Goal: Task Accomplishment & Management: Manage account settings

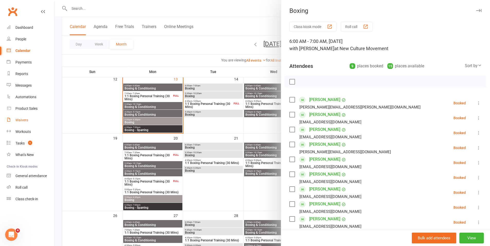
scroll to position [21, 0]
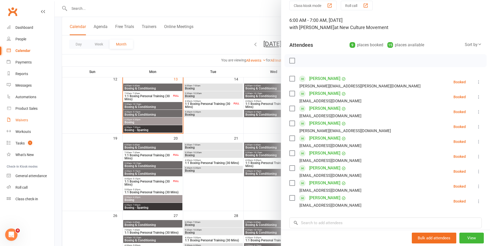
click at [21, 121] on div "Waivers" at bounding box center [21, 120] width 13 height 4
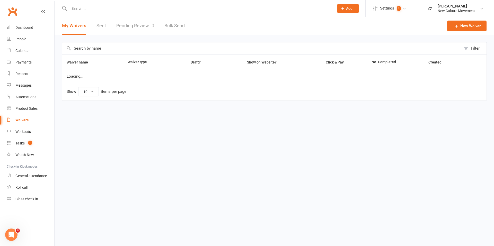
select select "100"
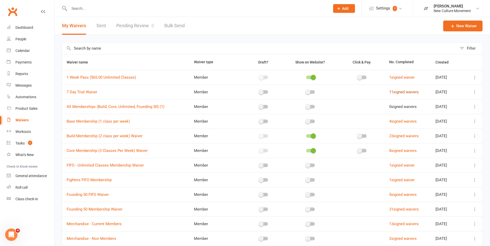
click at [408, 93] on link "11 signed waivers" at bounding box center [404, 92] width 30 height 5
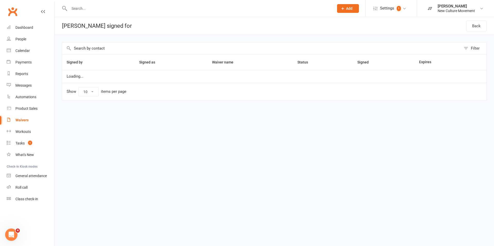
select select "25"
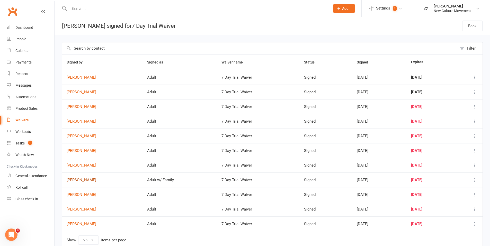
scroll to position [25, 0]
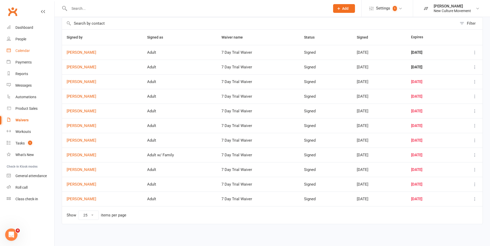
click at [24, 51] on div "Calendar" at bounding box center [22, 51] width 14 height 4
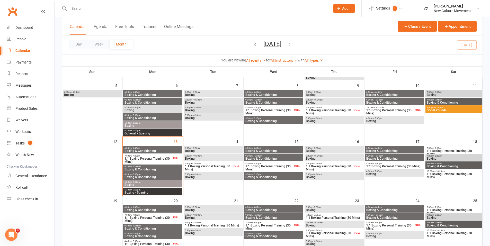
scroll to position [82, 0]
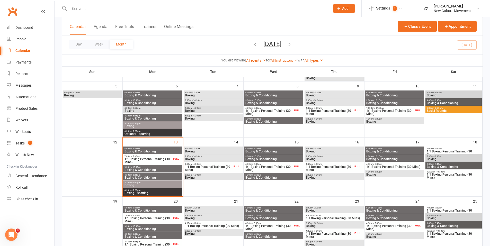
click at [163, 182] on span "5:30pm - 6:30pm" at bounding box center [152, 183] width 57 height 2
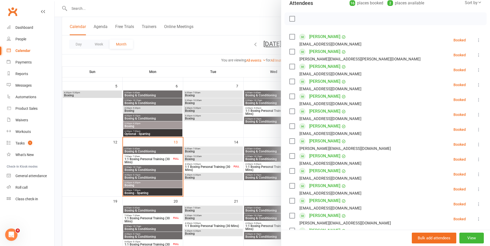
scroll to position [63, 0]
click at [468, 239] on button "View" at bounding box center [471, 238] width 24 height 11
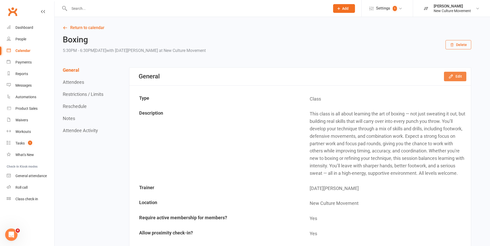
click at [454, 75] on button "Edit" at bounding box center [455, 76] width 22 height 9
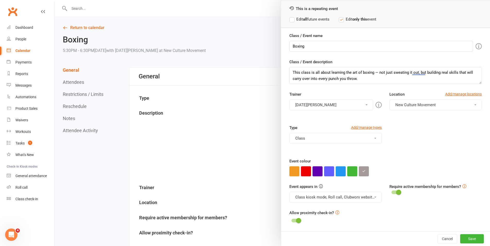
scroll to position [21, 0]
click at [437, 239] on button "Cancel" at bounding box center [447, 238] width 20 height 9
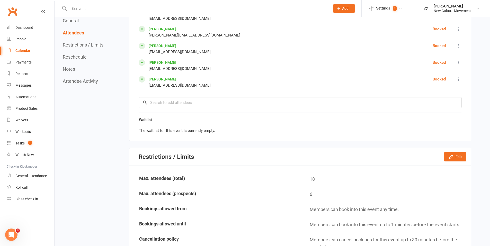
scroll to position [539, 0]
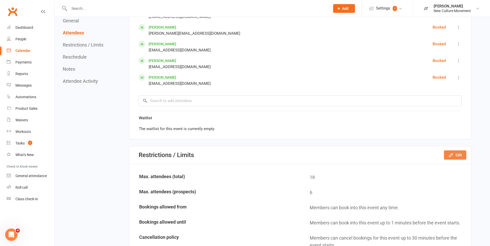
click at [453, 155] on icon "button" at bounding box center [450, 154] width 5 height 5
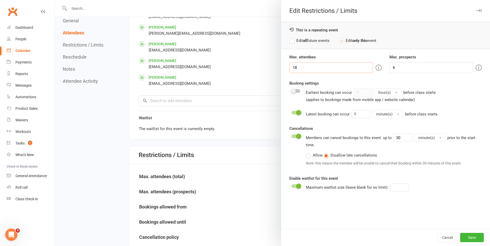
drag, startPoint x: 305, startPoint y: 68, endPoint x: 273, endPoint y: 67, distance: 32.4
click at [273, 0] on div "Edit Restrictions / Limits This is a repeating event Edit all future events Edi…" at bounding box center [272, 0] width 435 height 0
type input "20"
click at [400, 66] on input "6" at bounding box center [431, 67] width 84 height 11
type input "0"
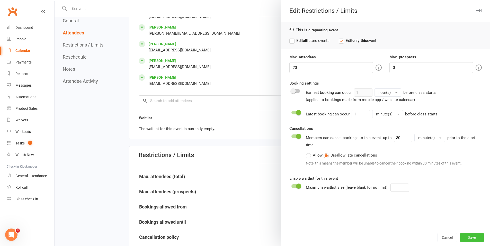
click at [467, 237] on button "Save" at bounding box center [472, 237] width 24 height 9
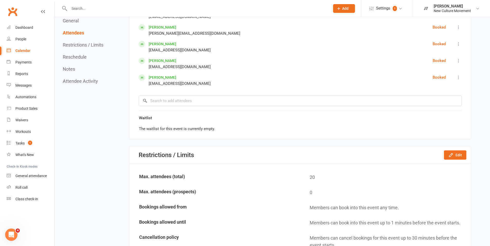
click at [23, 51] on div "Calendar" at bounding box center [22, 51] width 15 height 4
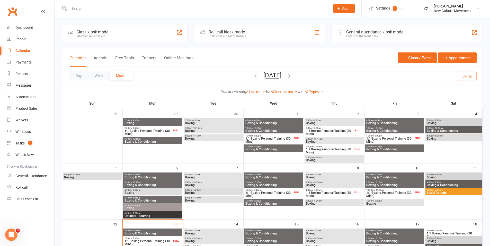
click at [142, 199] on span "Boxing & Conditioning" at bounding box center [152, 200] width 57 height 3
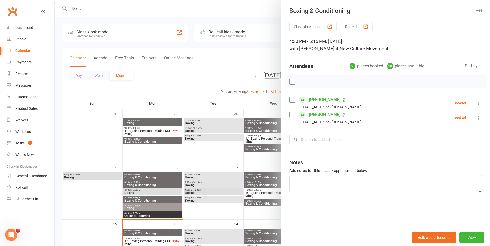
click at [142, 205] on div at bounding box center [272, 123] width 435 height 246
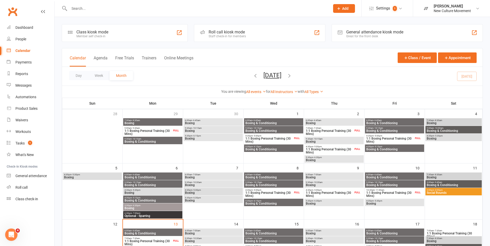
click at [144, 207] on span "Boxing" at bounding box center [152, 208] width 57 height 3
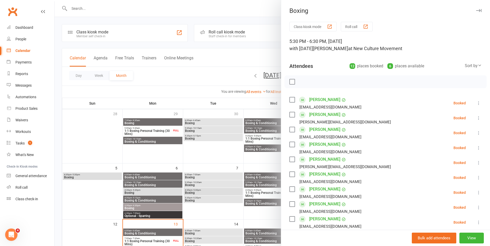
click at [111, 192] on div at bounding box center [272, 123] width 435 height 246
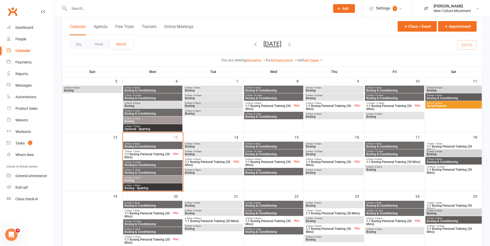
scroll to position [88, 0]
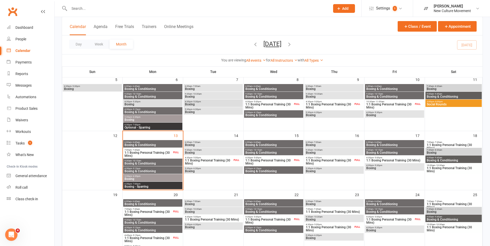
click at [148, 178] on span "Boxing" at bounding box center [152, 178] width 57 height 3
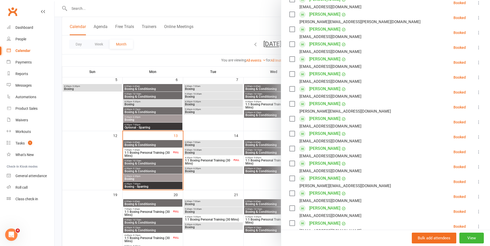
scroll to position [122, 0]
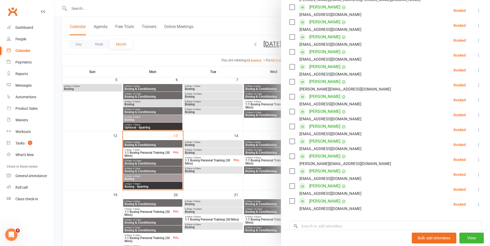
click at [154, 171] on div at bounding box center [272, 123] width 435 height 246
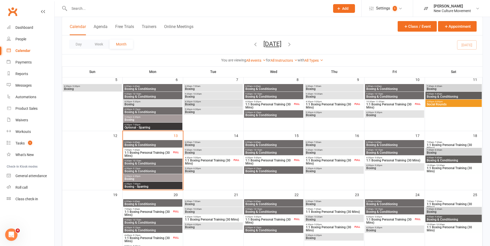
click at [156, 170] on span "Boxing & Conditioning" at bounding box center [152, 171] width 57 height 3
